Goal: Task Accomplishment & Management: Complete application form

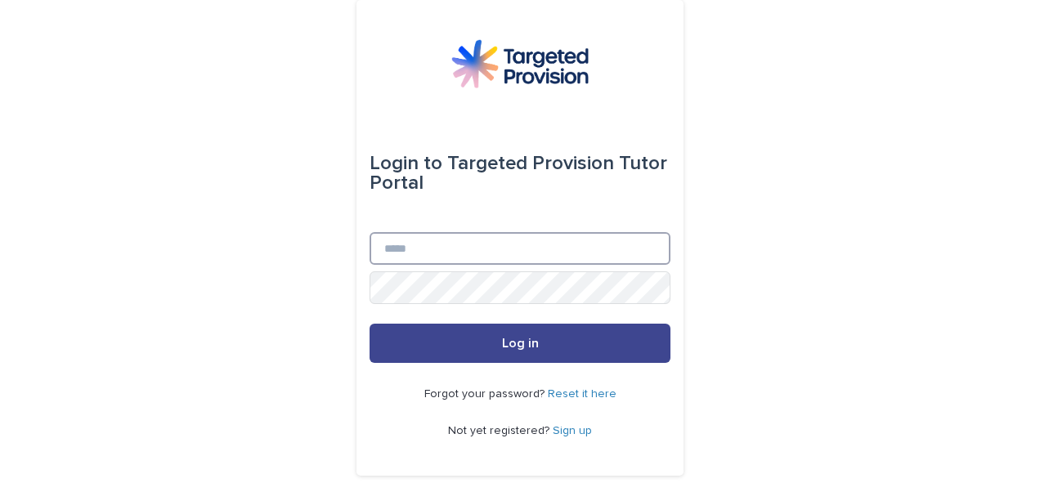
type input "**********"
click at [440, 345] on button "Log in" at bounding box center [519, 343] width 301 height 39
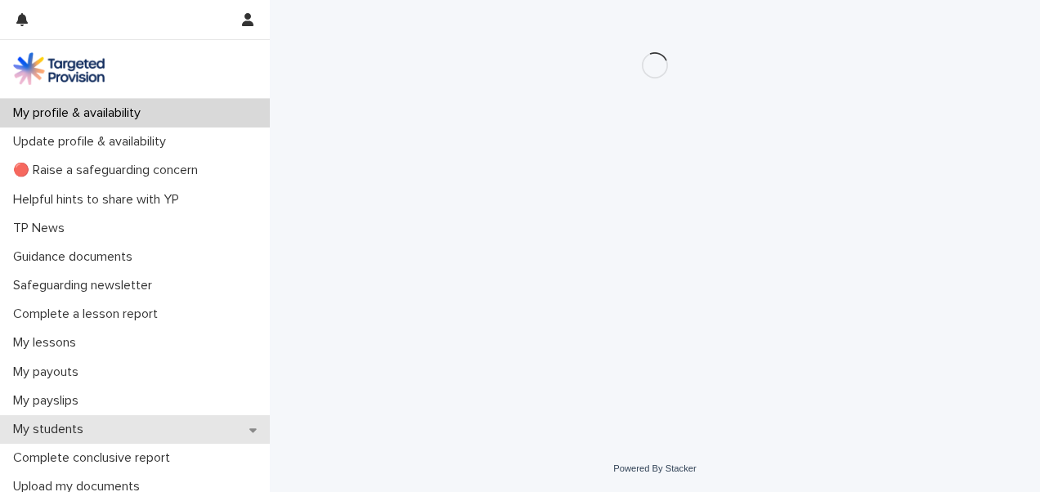
click at [124, 418] on div "My students" at bounding box center [135, 429] width 270 height 29
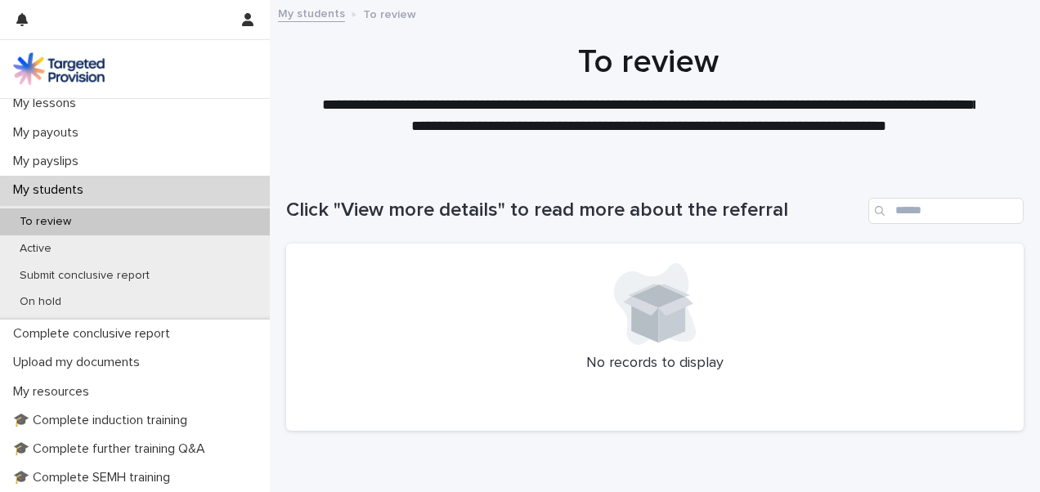
scroll to position [241, 0]
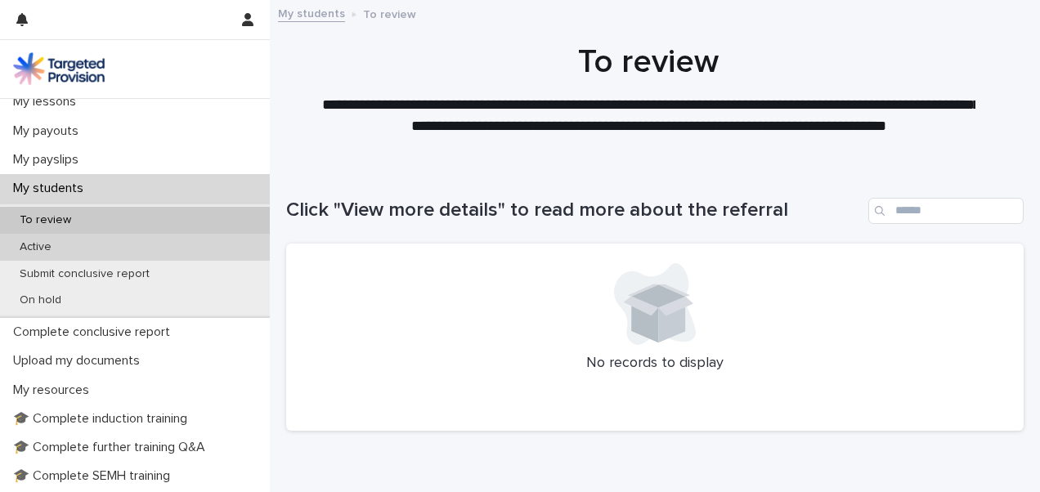
click at [119, 242] on div "Active" at bounding box center [135, 247] width 270 height 27
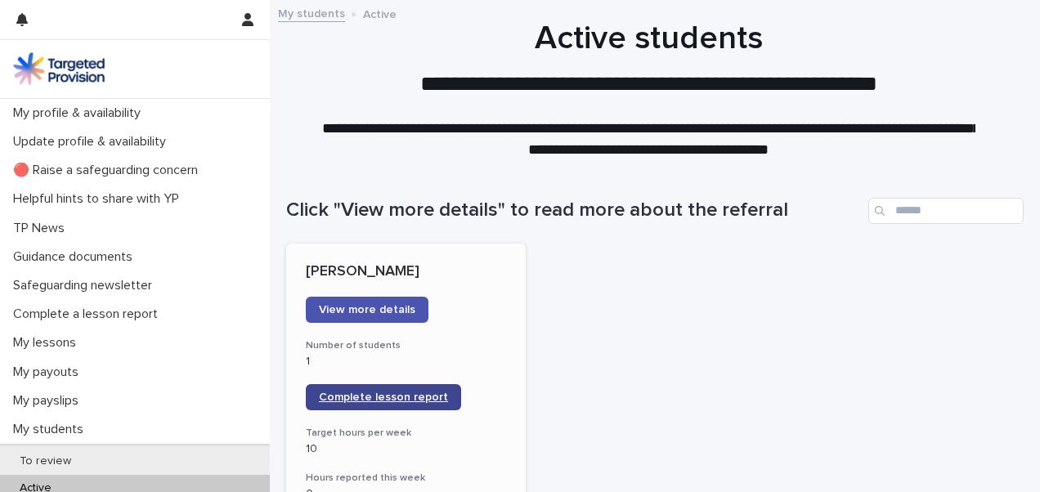
click at [389, 392] on span "Complete lesson report" at bounding box center [383, 397] width 129 height 11
